Goal: Transaction & Acquisition: Obtain resource

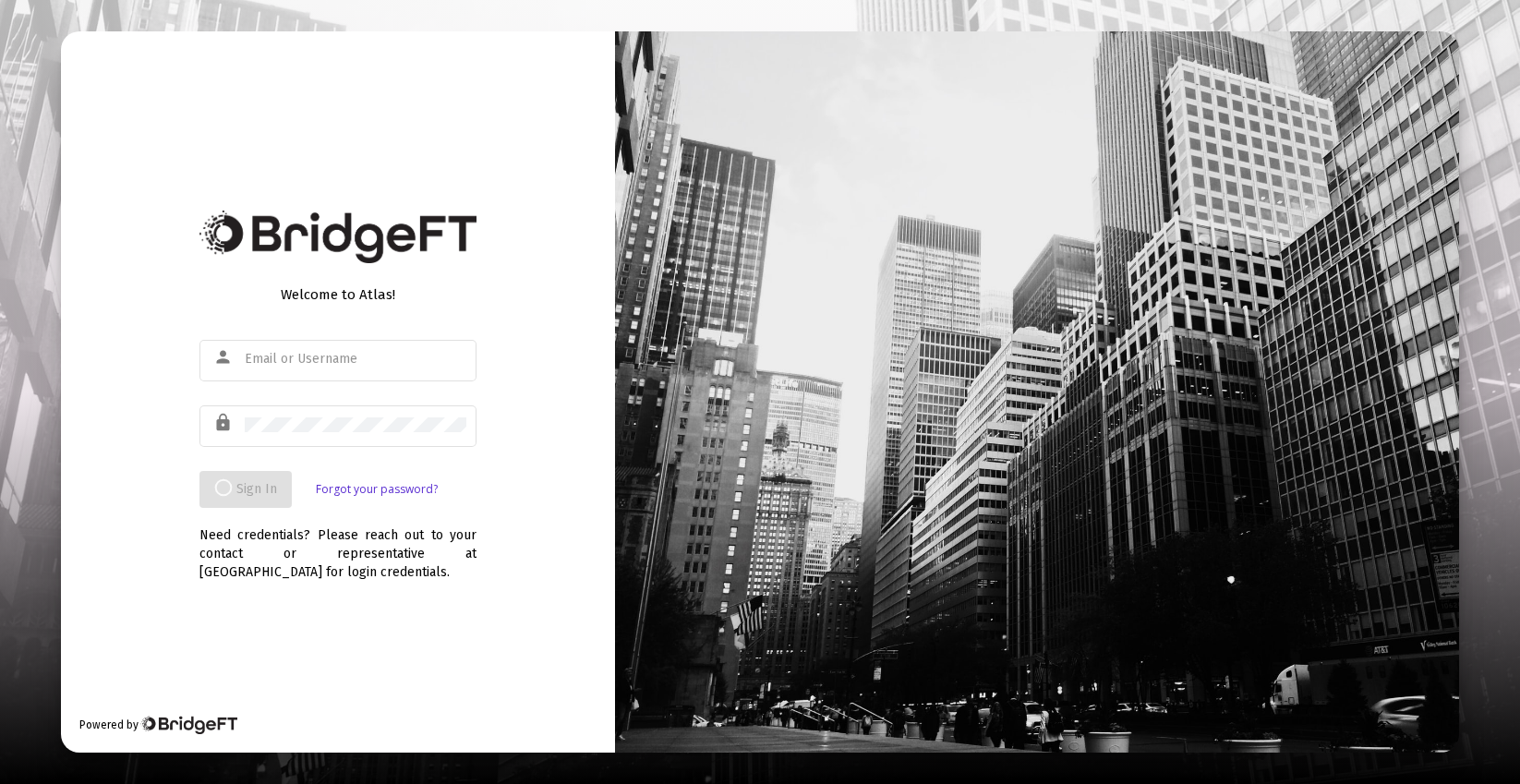
type input "[EMAIL_ADDRESS][DOMAIN_NAME]"
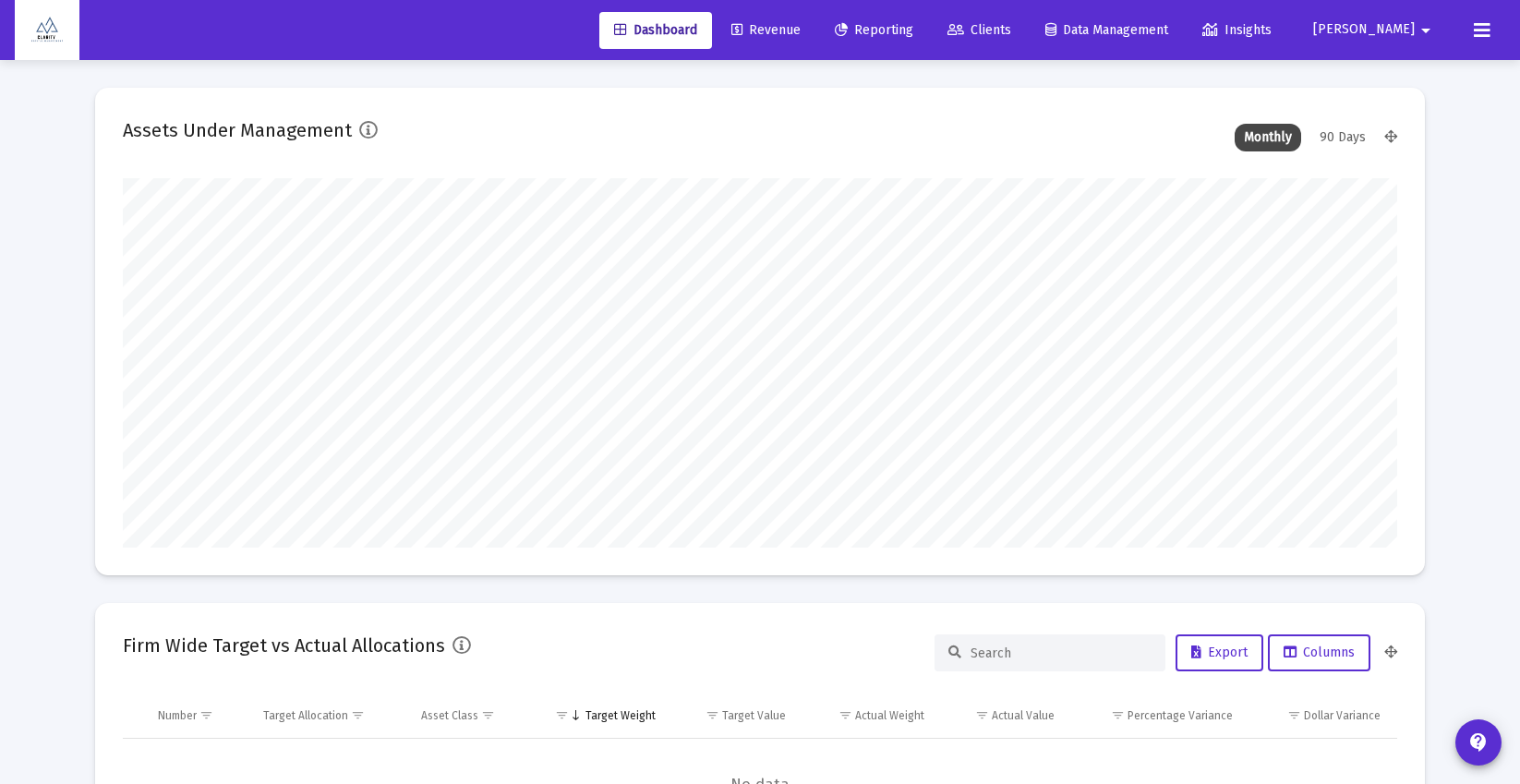
type input "[DATE]"
type input "[EMAIL_ADDRESS][DOMAIN_NAME]"
click at [899, 23] on span "Reporting" at bounding box center [860, 30] width 78 height 16
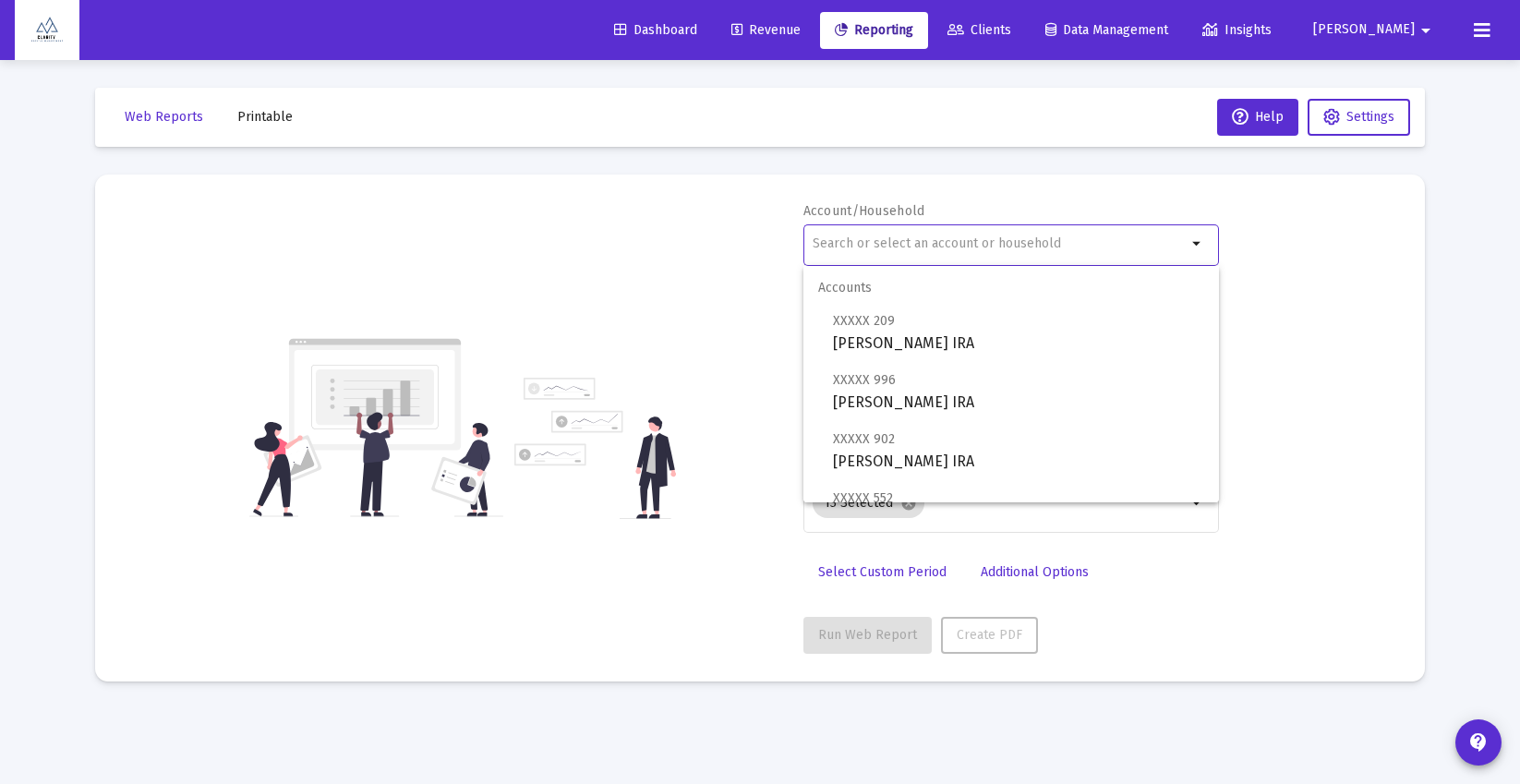
click at [913, 248] on input "text" at bounding box center [999, 244] width 374 height 15
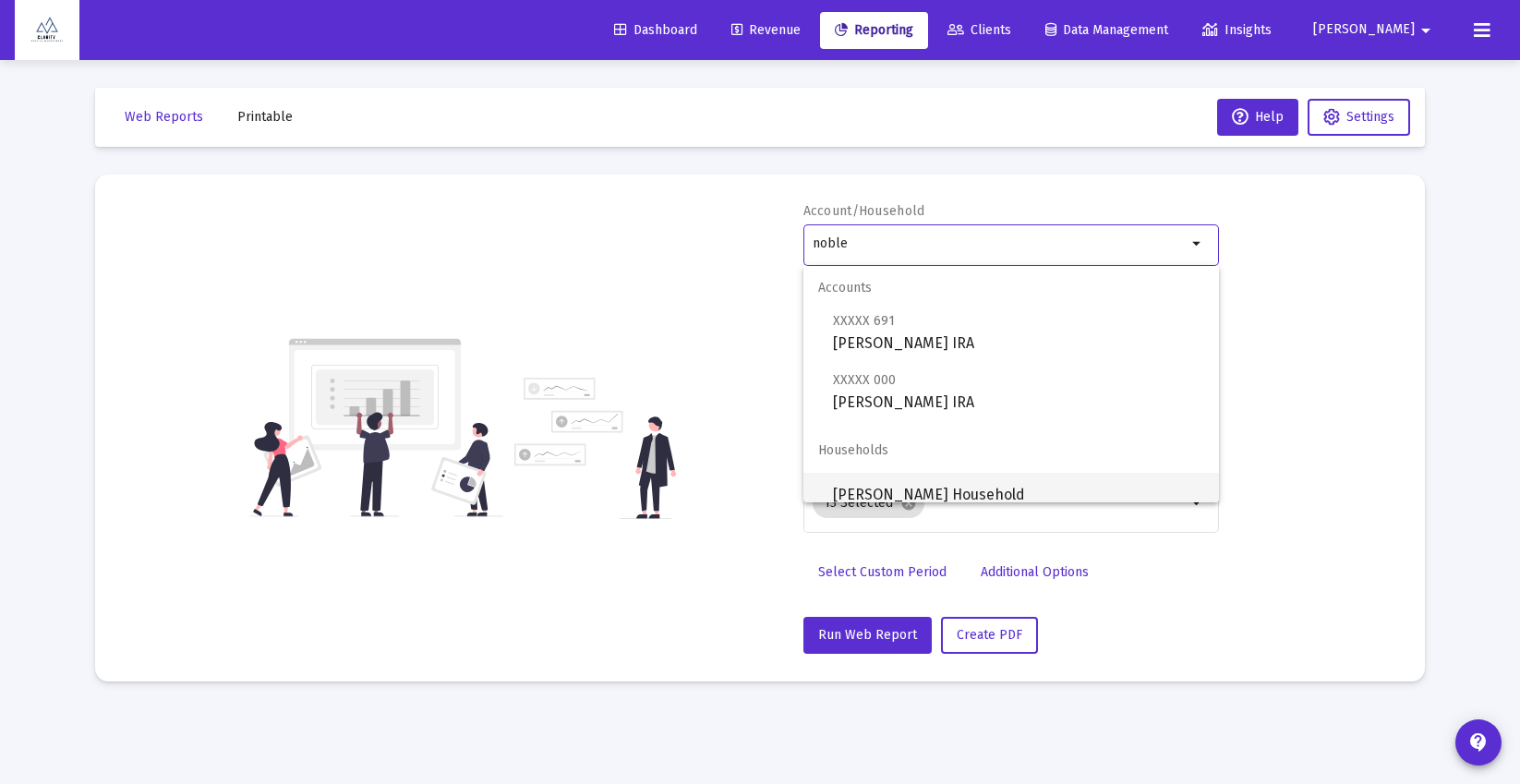
click at [962, 488] on span "[PERSON_NAME] Household" at bounding box center [1019, 494] width 371 height 44
type input "[PERSON_NAME] Household"
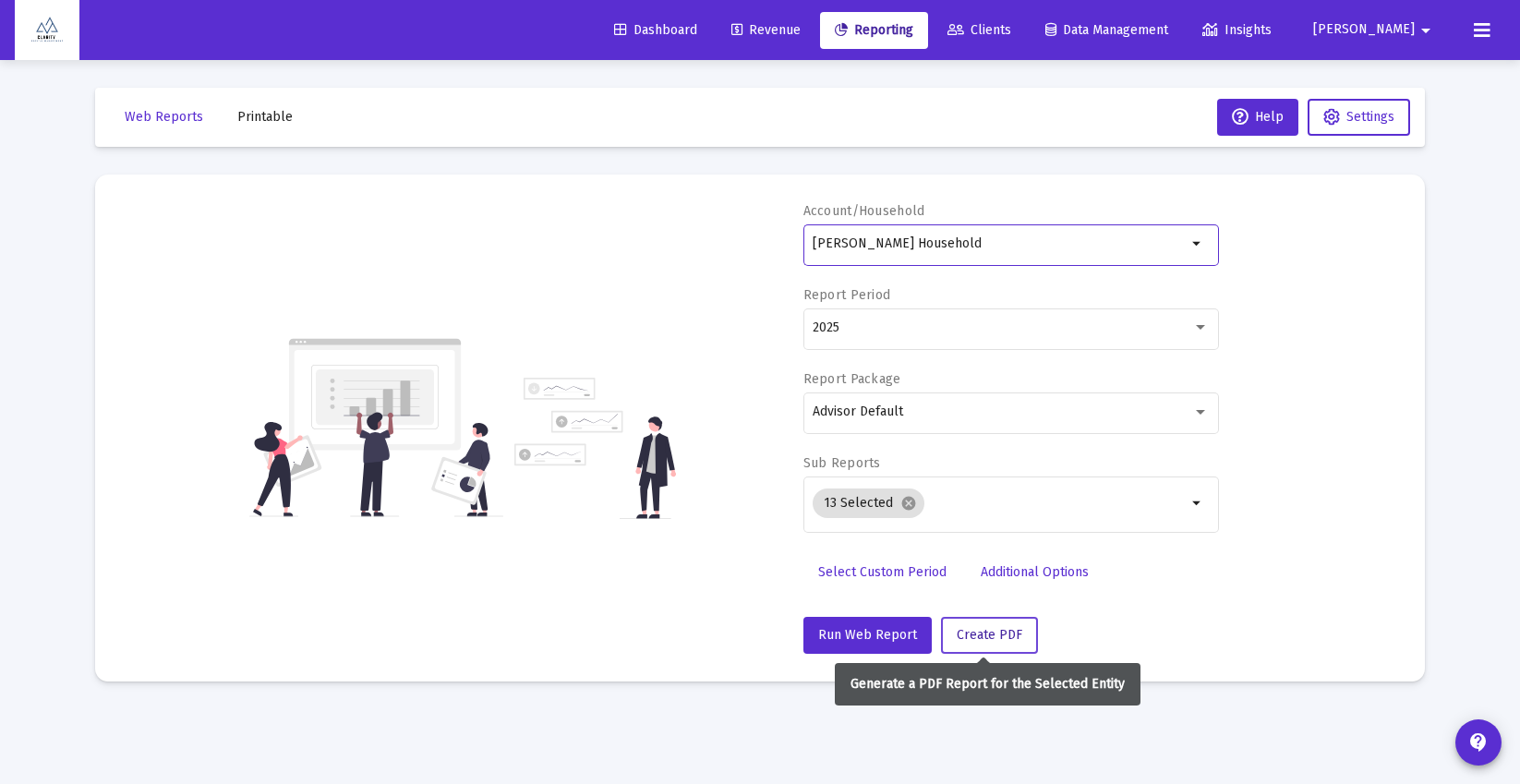
click at [989, 633] on span "Create PDF" at bounding box center [990, 634] width 66 height 16
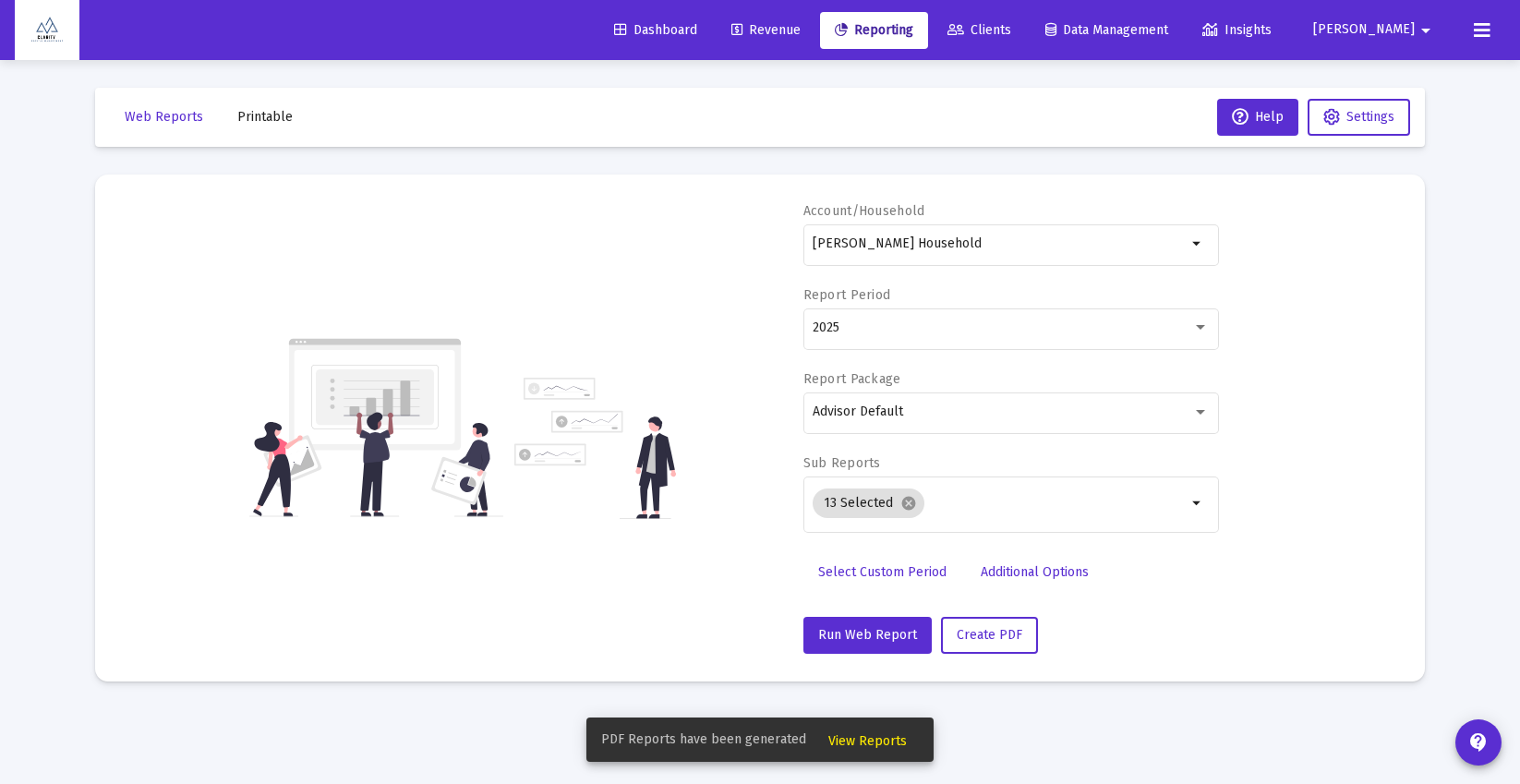
click at [872, 740] on span "View Reports" at bounding box center [867, 741] width 78 height 16
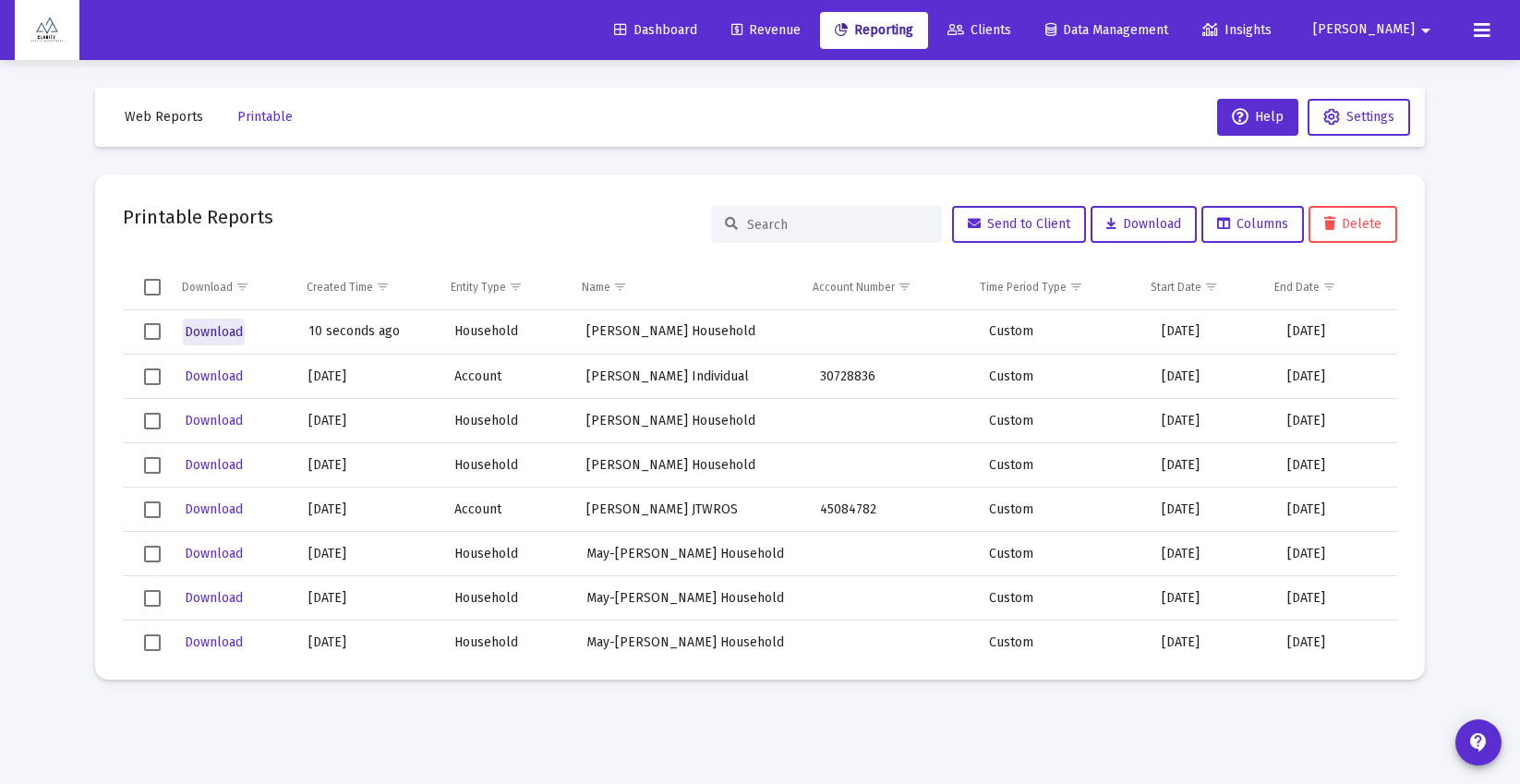
click at [241, 331] on span "Download" at bounding box center [214, 331] width 58 height 16
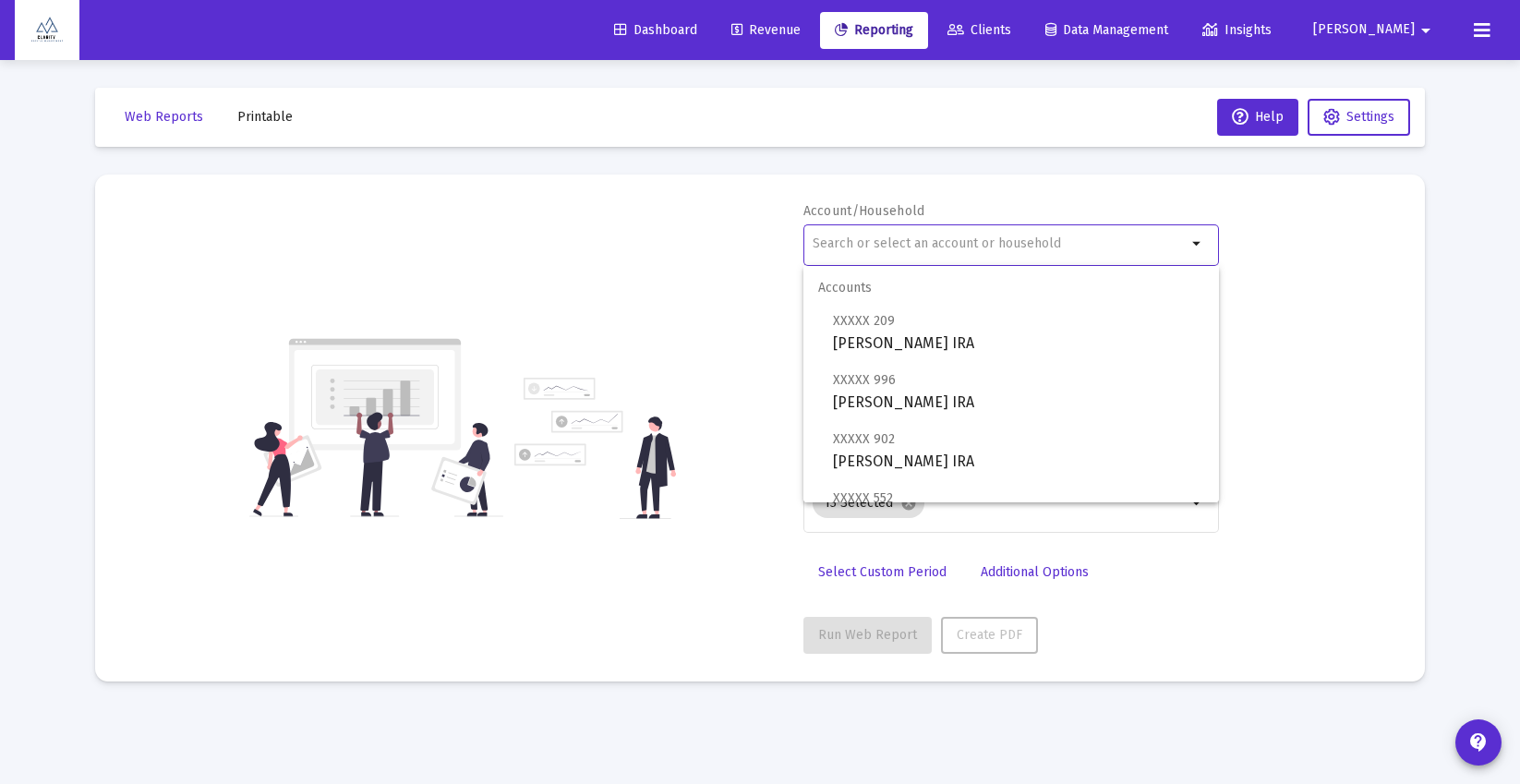
click at [955, 248] on input "text" at bounding box center [999, 244] width 374 height 15
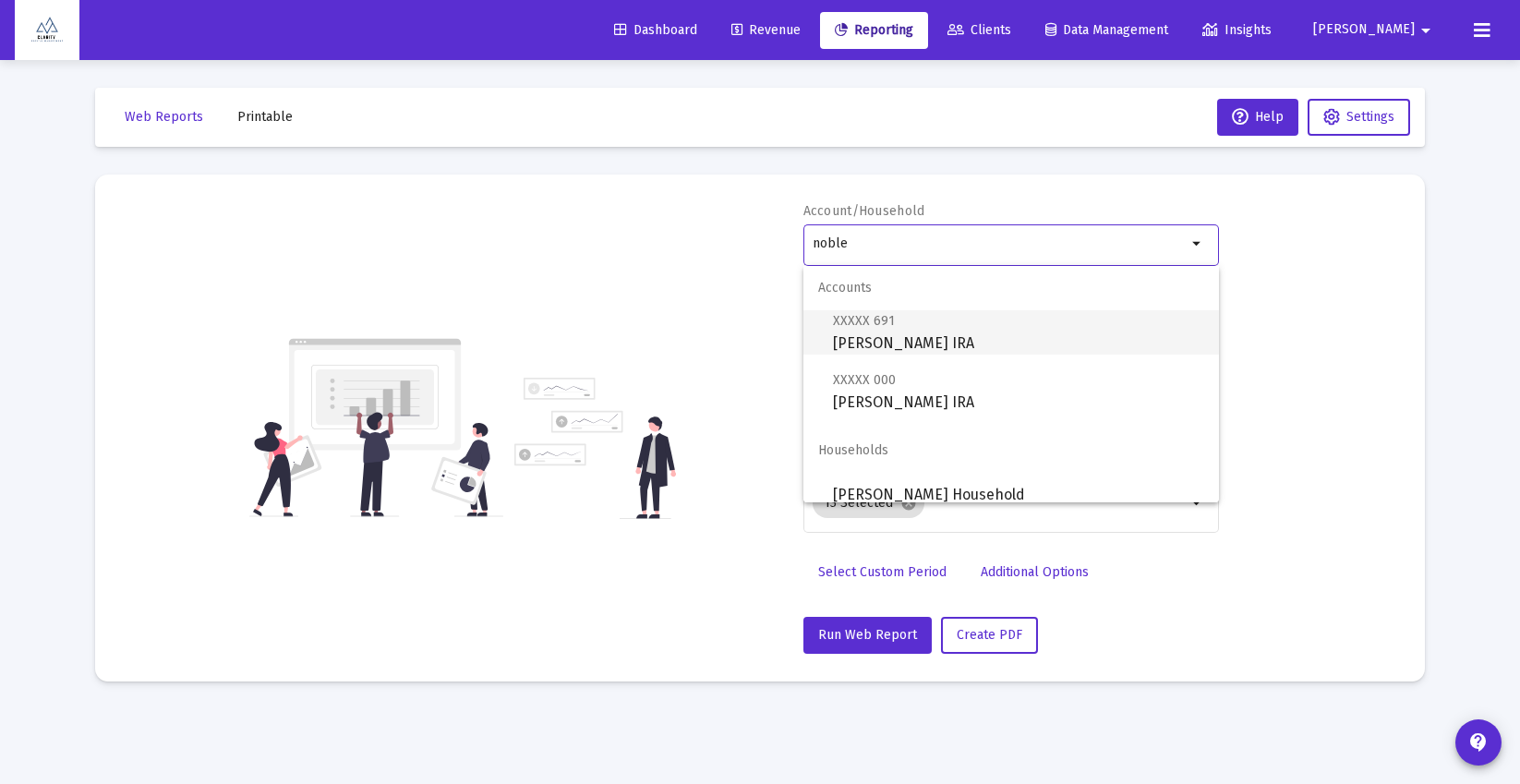
click at [856, 326] on span "XXXXX 691" at bounding box center [865, 320] width 62 height 16
type input "[PERSON_NAME] IRA"
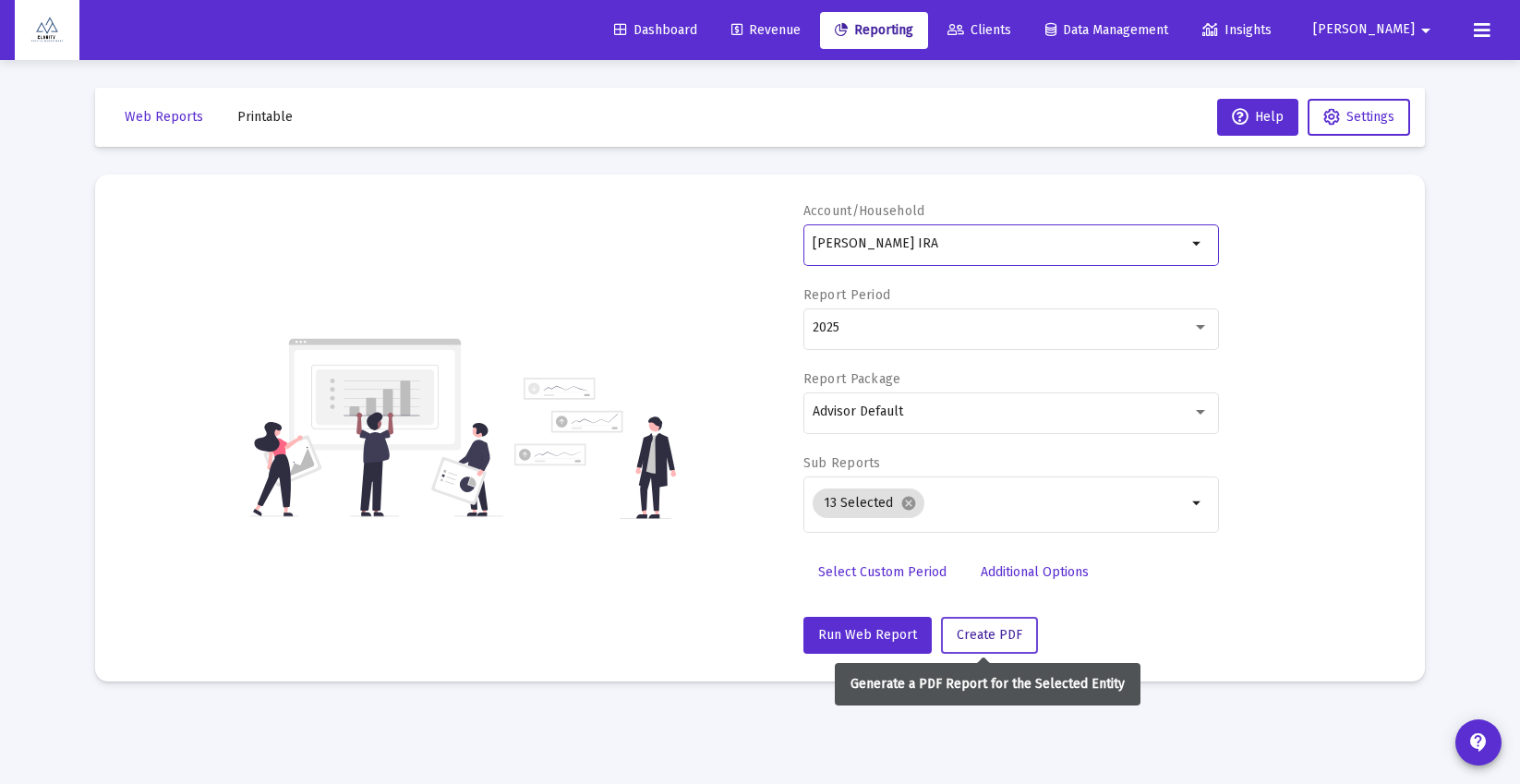
click at [1015, 633] on button "Create PDF" at bounding box center [989, 634] width 97 height 37
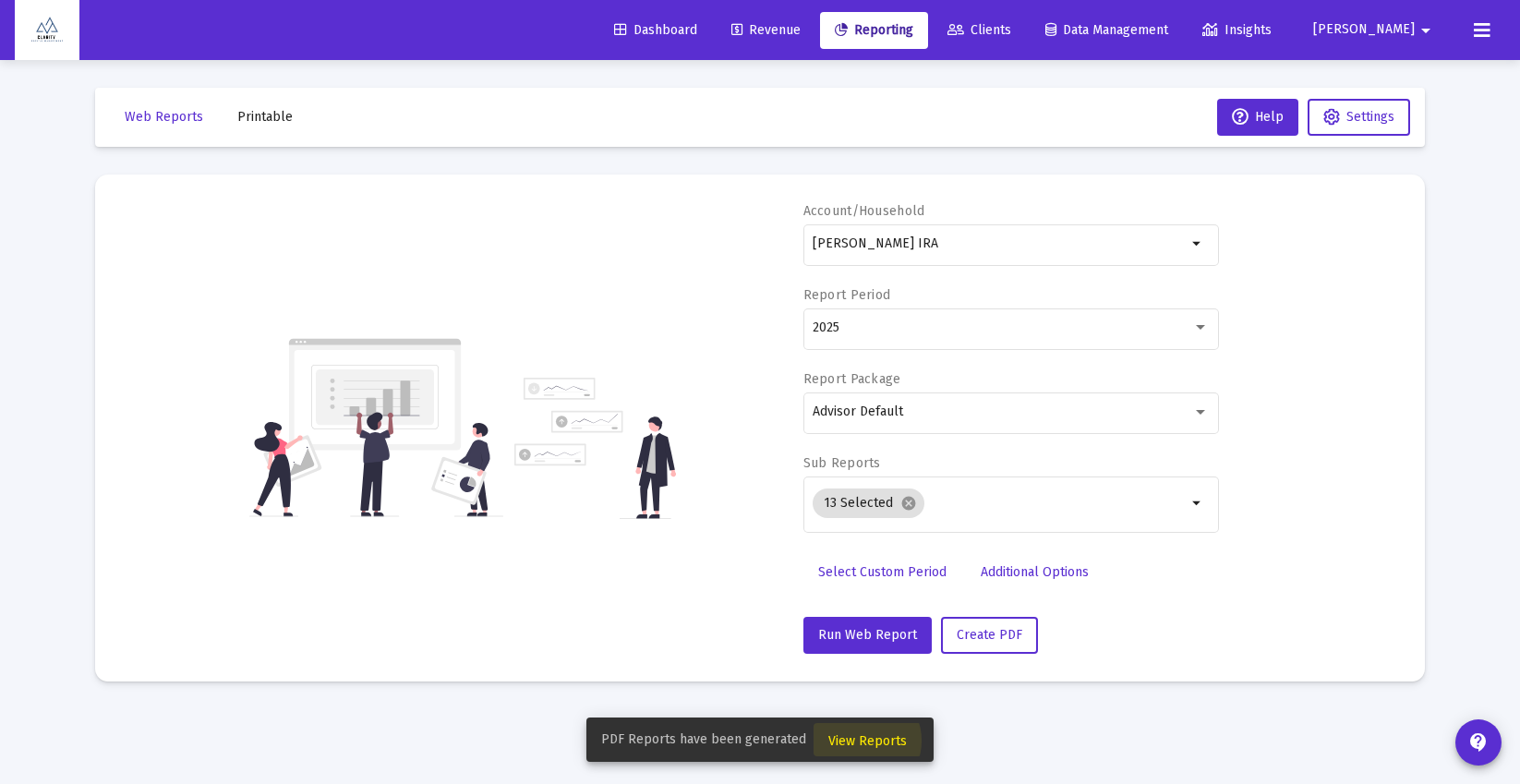
click at [859, 741] on span "View Reports" at bounding box center [867, 741] width 78 height 16
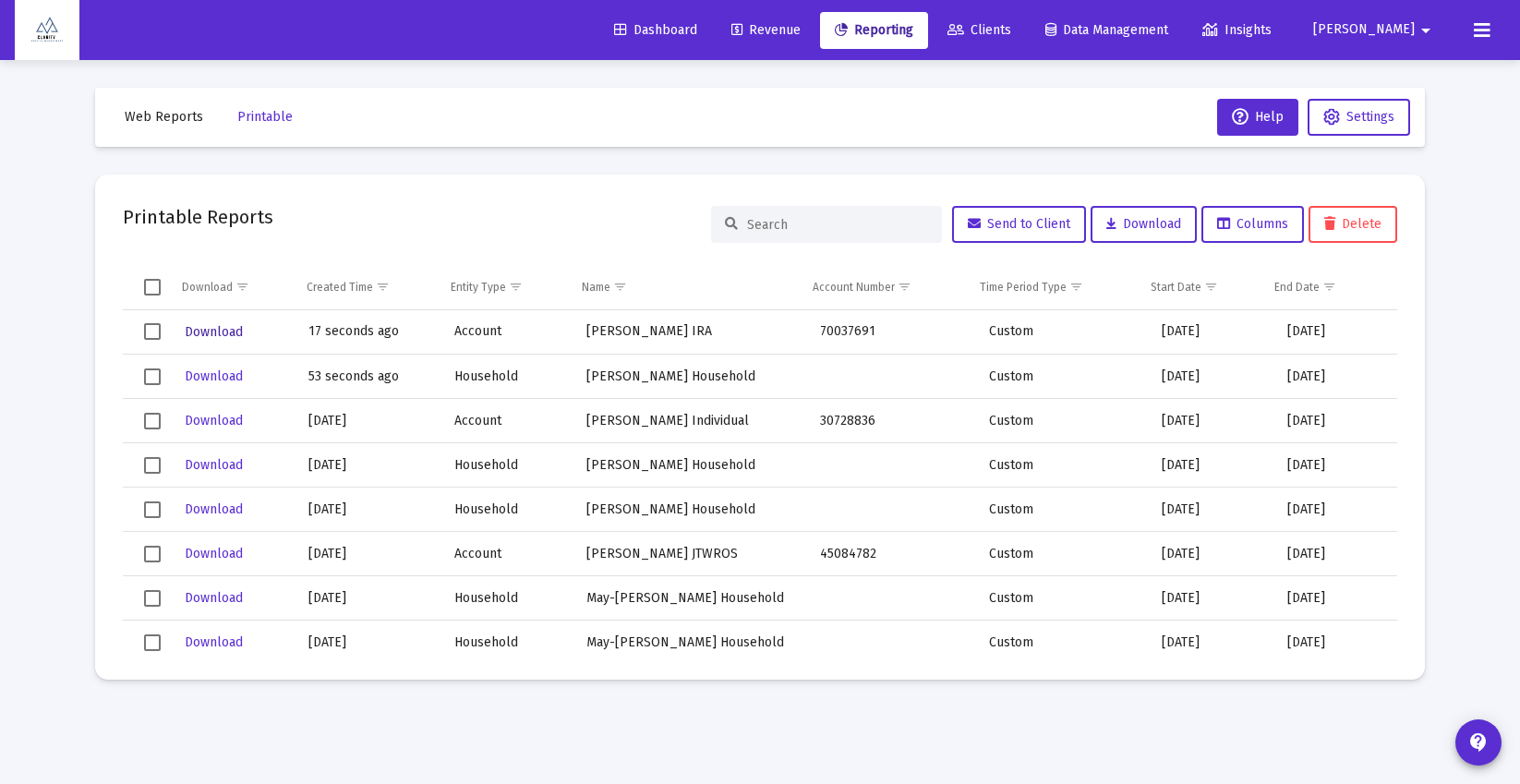
click at [213, 324] on span "Download" at bounding box center [214, 331] width 58 height 16
click at [914, 33] on span "Reporting" at bounding box center [874, 30] width 78 height 16
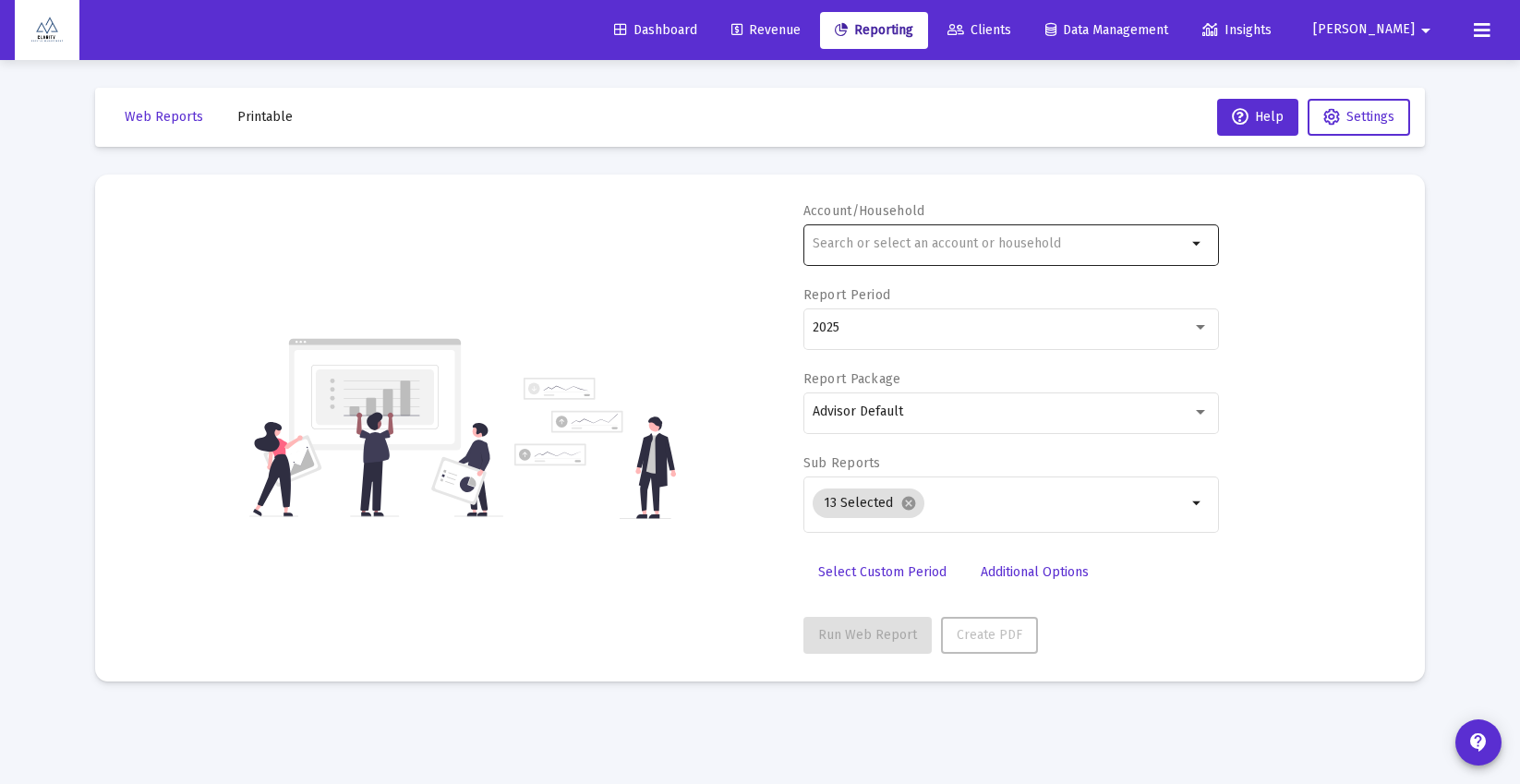
click at [928, 247] on input "text" at bounding box center [999, 244] width 374 height 15
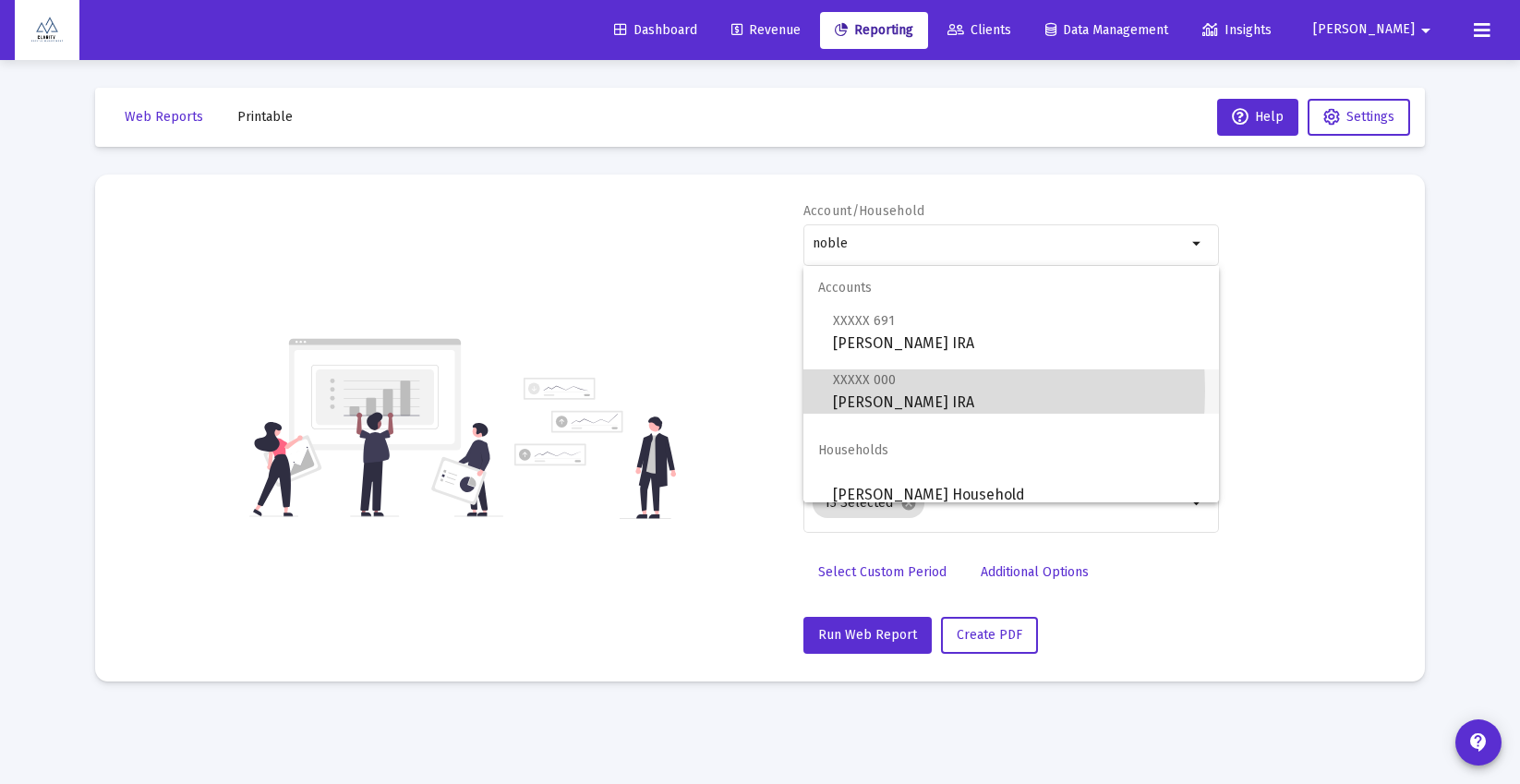
click at [836, 391] on span "XXXXX 000 [PERSON_NAME] IRA" at bounding box center [1019, 391] width 371 height 45
type input "[PERSON_NAME] IRA"
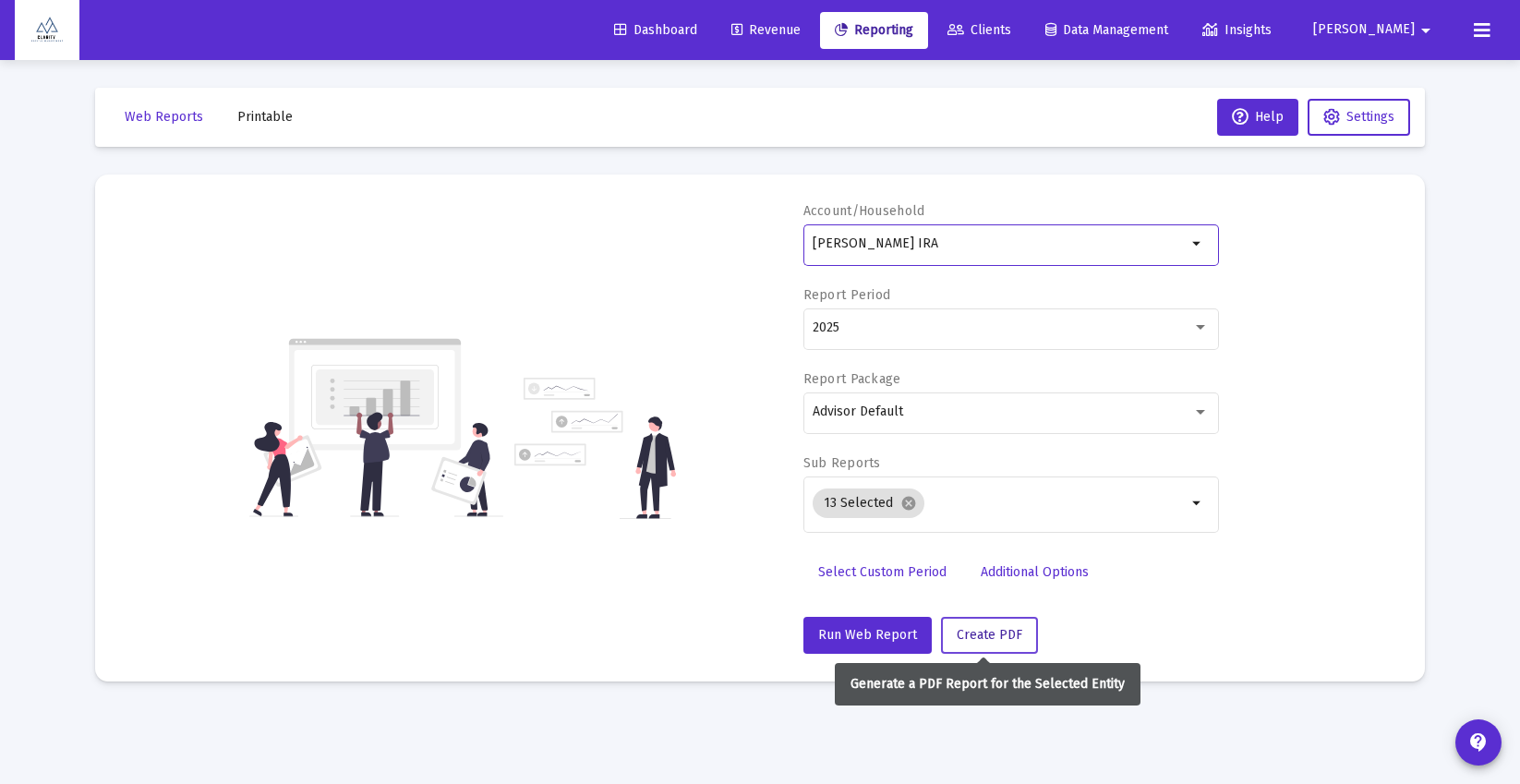
click at [986, 630] on span "Create PDF" at bounding box center [990, 634] width 66 height 16
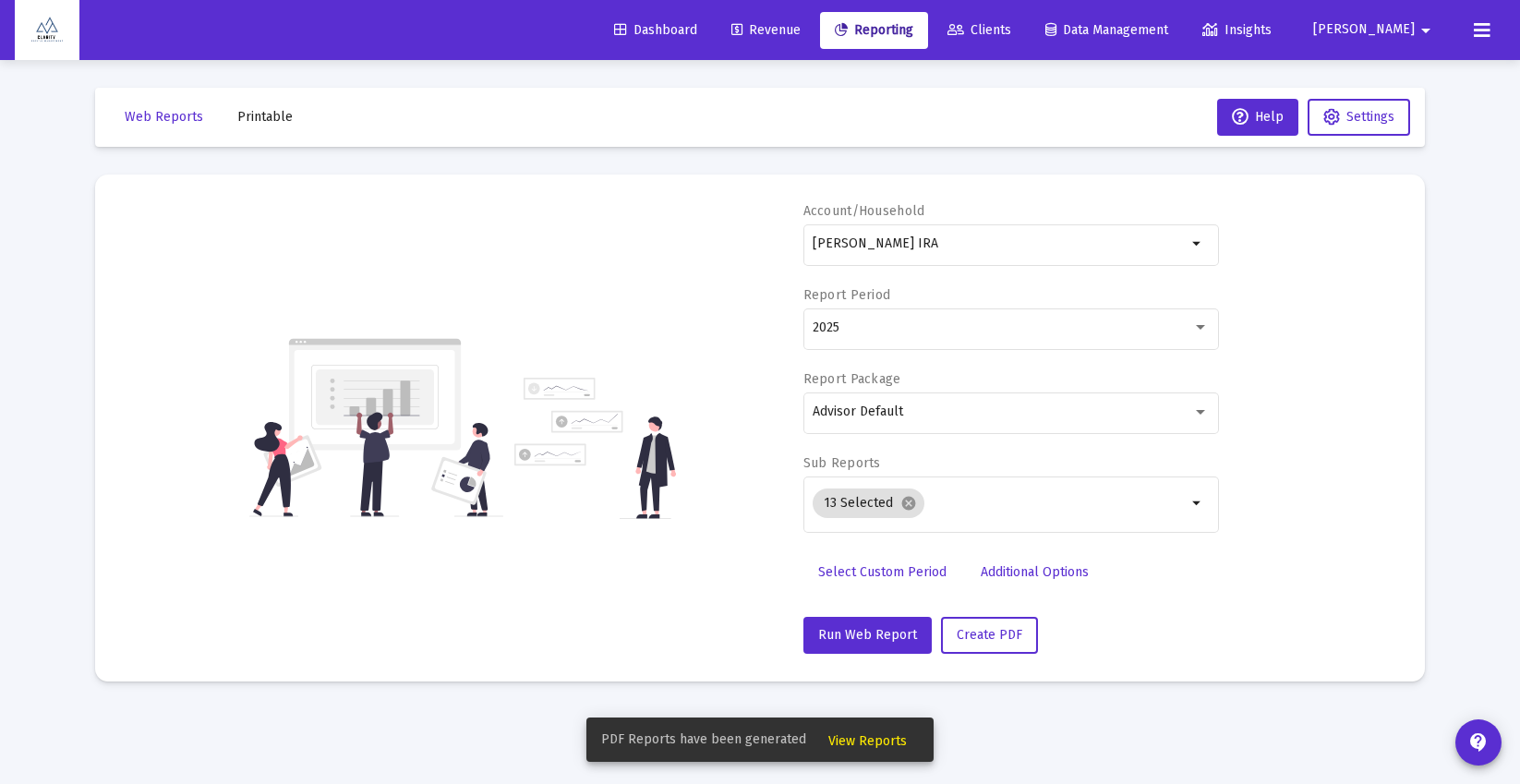
click at [865, 733] on span "View Reports" at bounding box center [867, 741] width 78 height 16
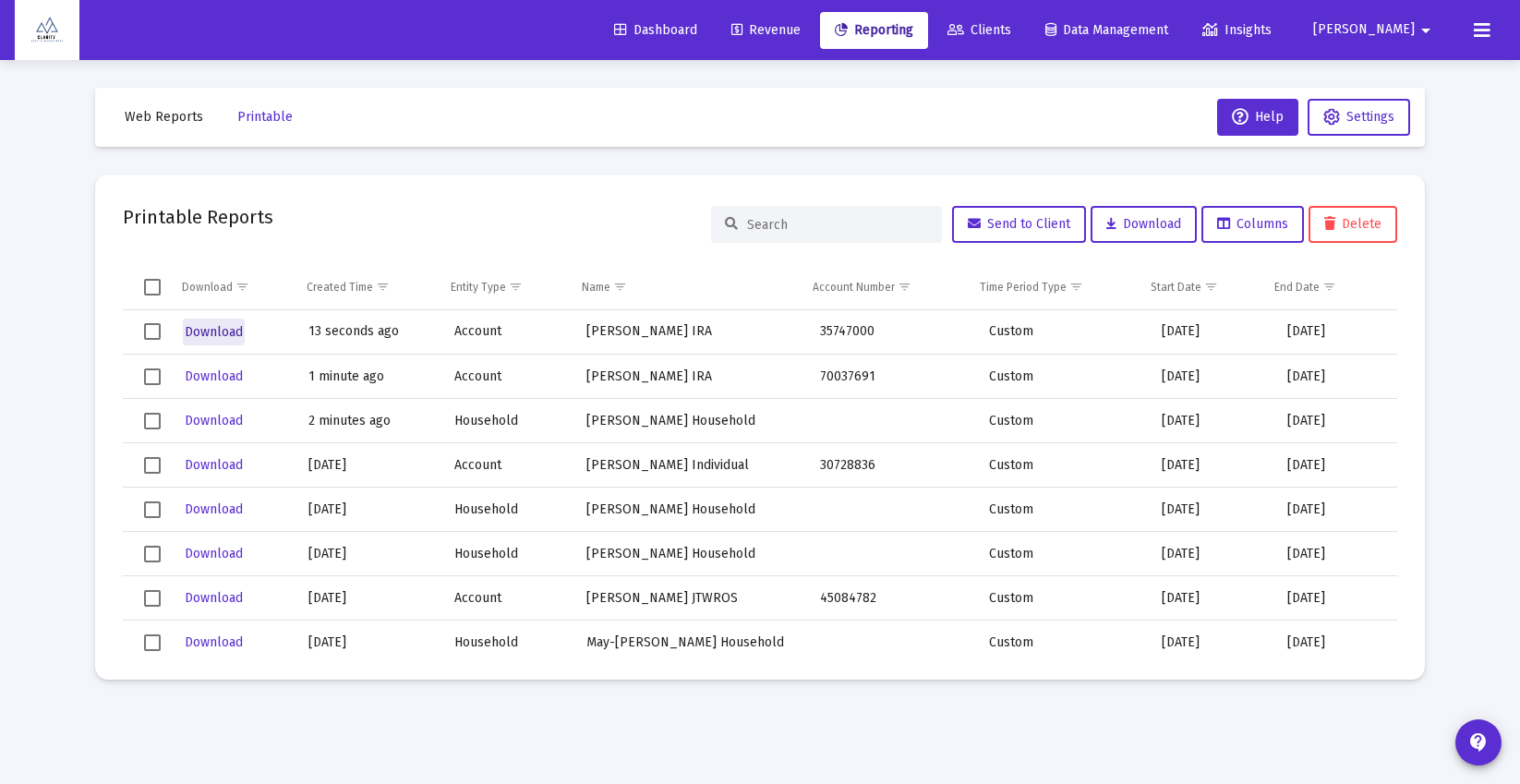
click at [213, 326] on span "Download" at bounding box center [214, 331] width 58 height 16
